Goal: Check status: Check status

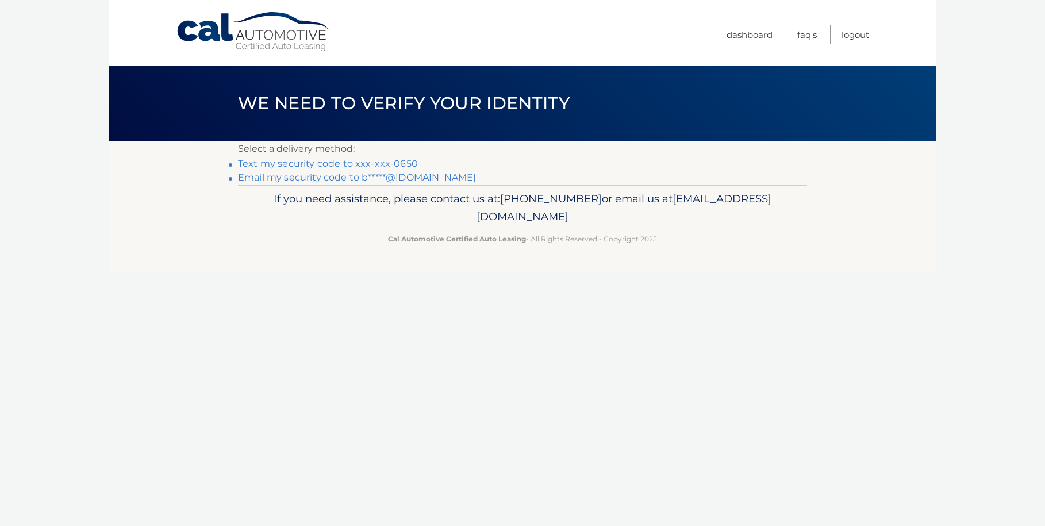
click at [392, 163] on link "Text my security code to xxx-xxx-0650" at bounding box center [328, 163] width 180 height 11
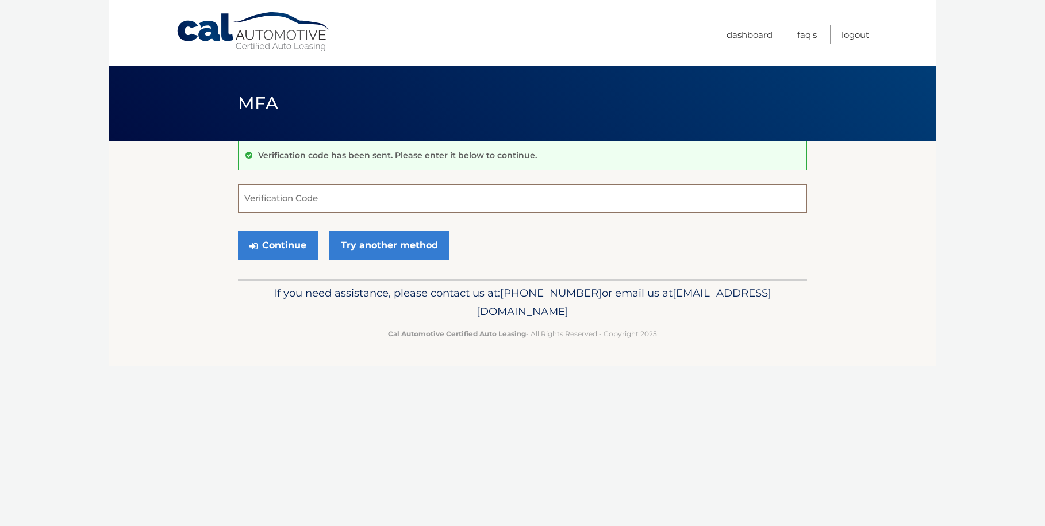
click at [302, 199] on input "Verification Code" at bounding box center [522, 198] width 569 height 29
type input "742798"
click at [271, 247] on button "Continue" at bounding box center [278, 245] width 80 height 29
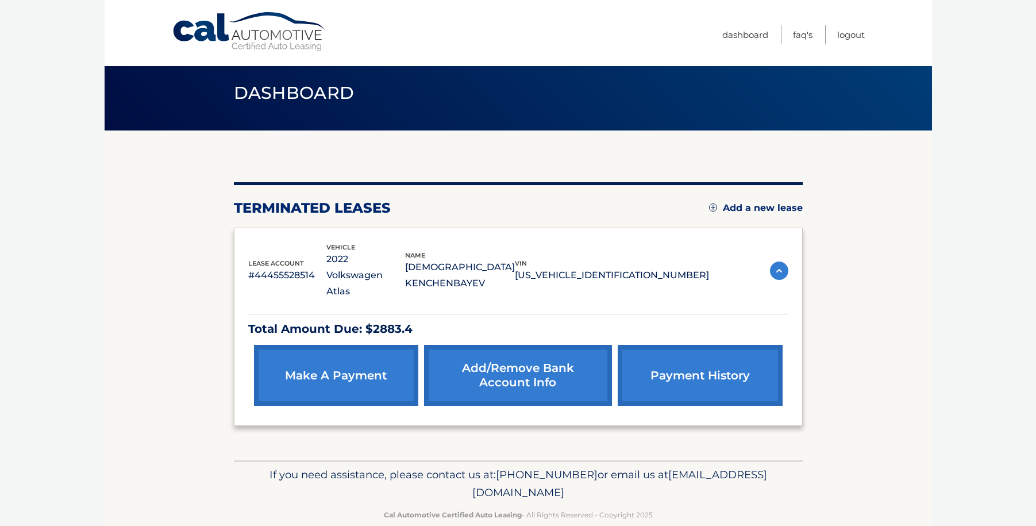
scroll to position [16, 0]
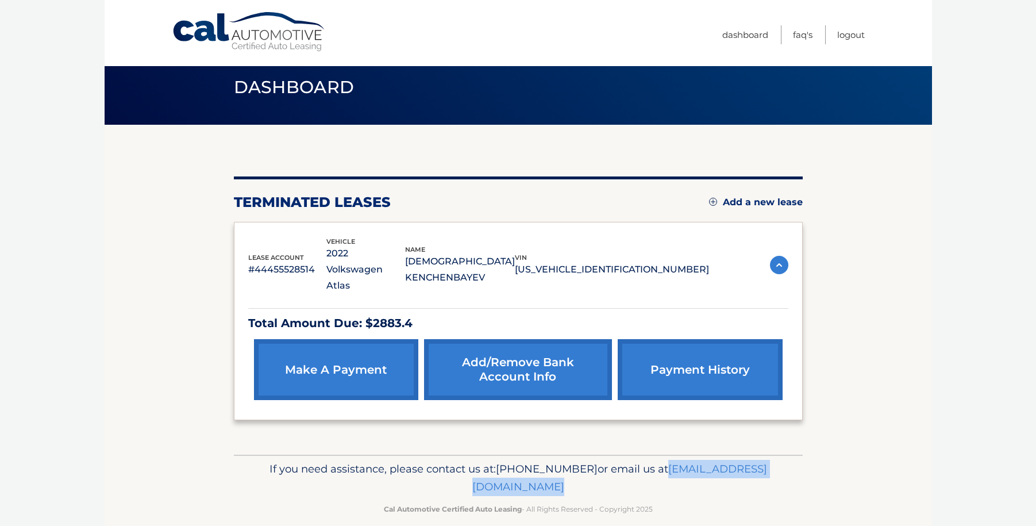
drag, startPoint x: 418, startPoint y: 469, endPoint x: 632, endPoint y: 482, distance: 214.1
click at [632, 482] on div "If you need assistance, please contact us at: [PHONE_NUMBER] or email us at [EM…" at bounding box center [518, 487] width 569 height 64
copy div "[EMAIL_ADDRESS][DOMAIN_NAME]"
click at [274, 264] on p "#44455528514" at bounding box center [287, 269] width 79 height 16
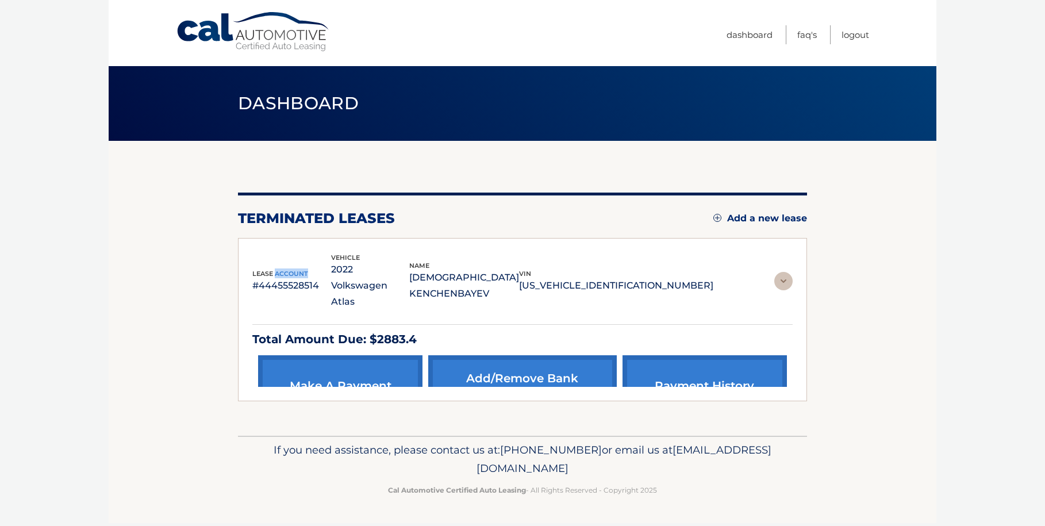
click at [274, 269] on span "lease account" at bounding box center [280, 273] width 56 height 8
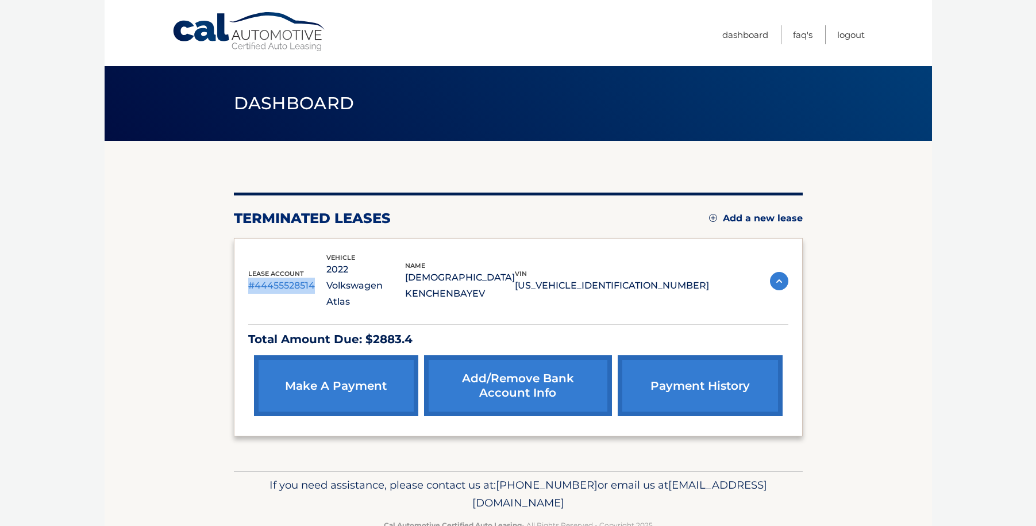
drag, startPoint x: 247, startPoint y: 276, endPoint x: 317, endPoint y: 278, distance: 70.1
click at [317, 278] on div "lease account #44455528514 vehicle 2022 Volkswagen Atlas name [PERSON_NAME] vin…" at bounding box center [518, 337] width 569 height 199
copy p "#44455528514"
